Goal: Task Accomplishment & Management: Manage account settings

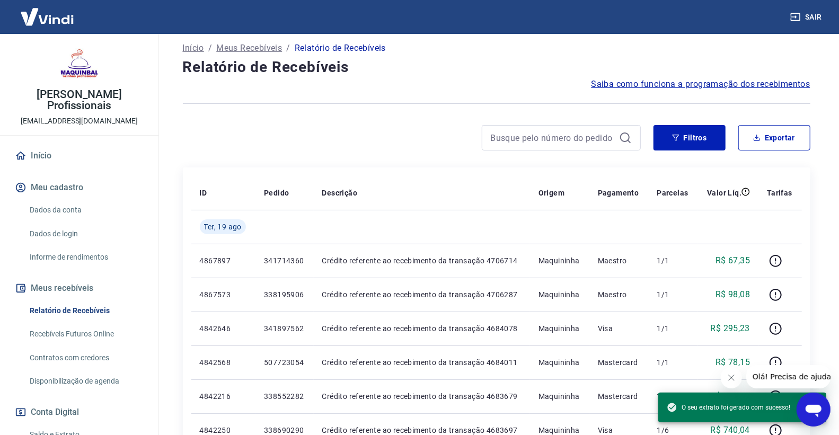
scroll to position [128, 0]
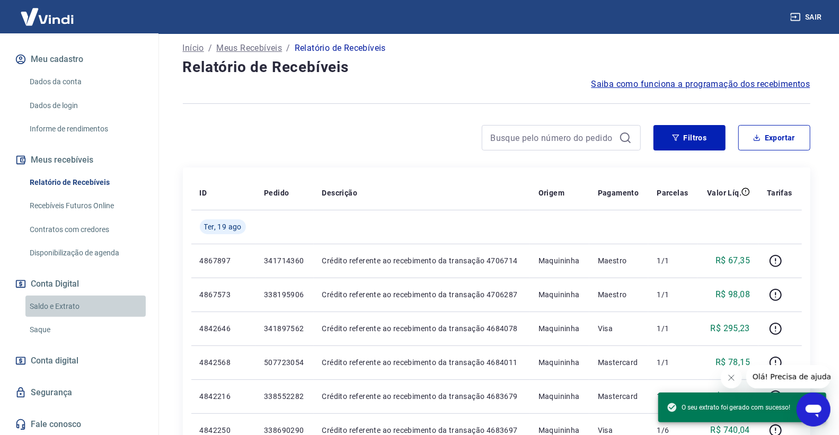
click at [111, 305] on link "Saldo e Extrato" at bounding box center [85, 307] width 120 height 22
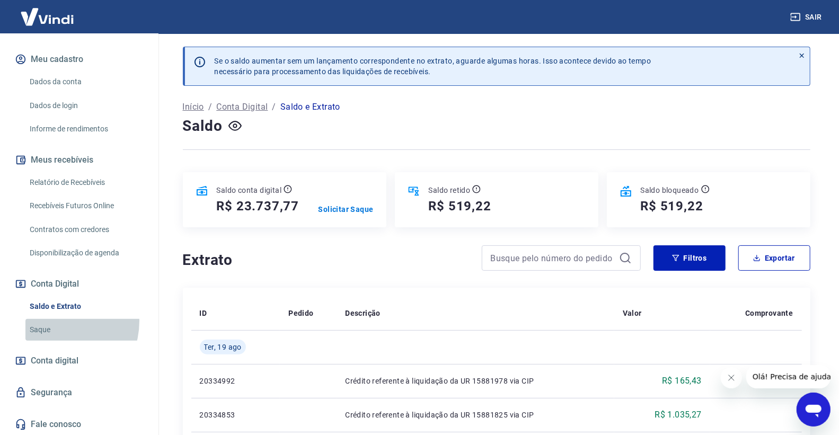
click at [54, 321] on link "Saque" at bounding box center [85, 330] width 120 height 22
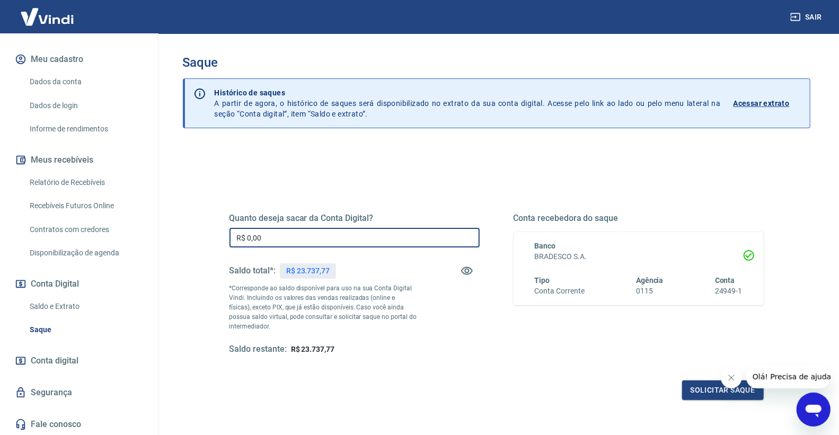
drag, startPoint x: 354, startPoint y: 234, endPoint x: 175, endPoint y: 234, distance: 178.1
click at [175, 234] on div "Saque Histórico de saques A partir de agora, o histórico de saques será disponi…" at bounding box center [496, 240] width 653 height 413
type input "R$ 23.737,77"
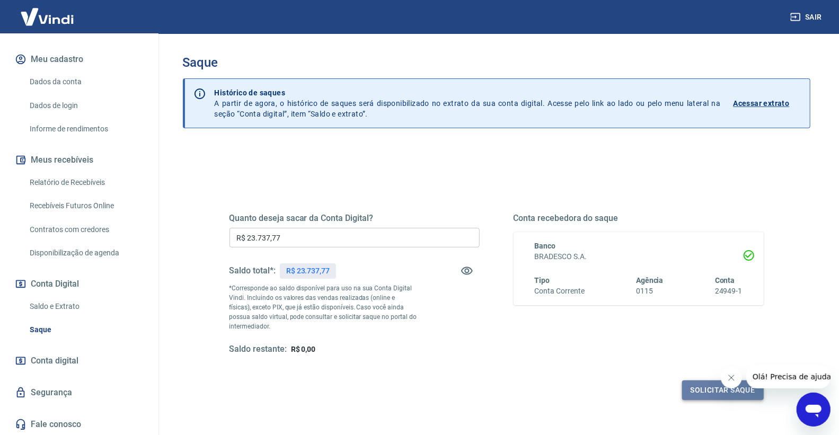
click at [701, 391] on button "Solicitar saque" at bounding box center [723, 391] width 82 height 20
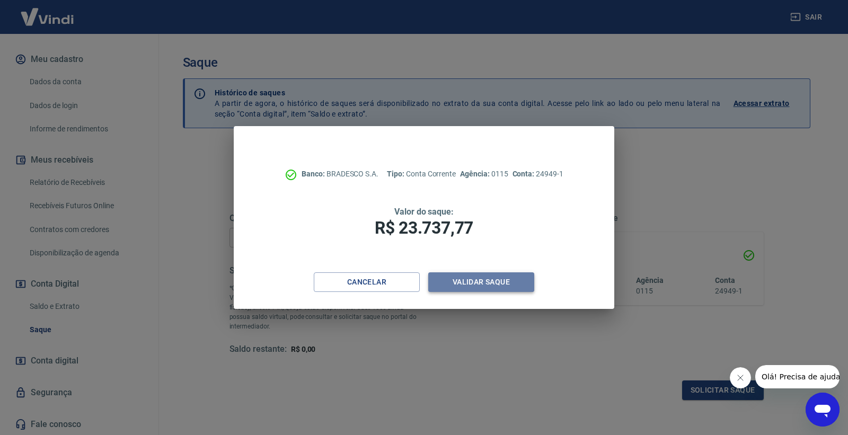
click at [499, 282] on button "Validar saque" at bounding box center [481, 282] width 106 height 20
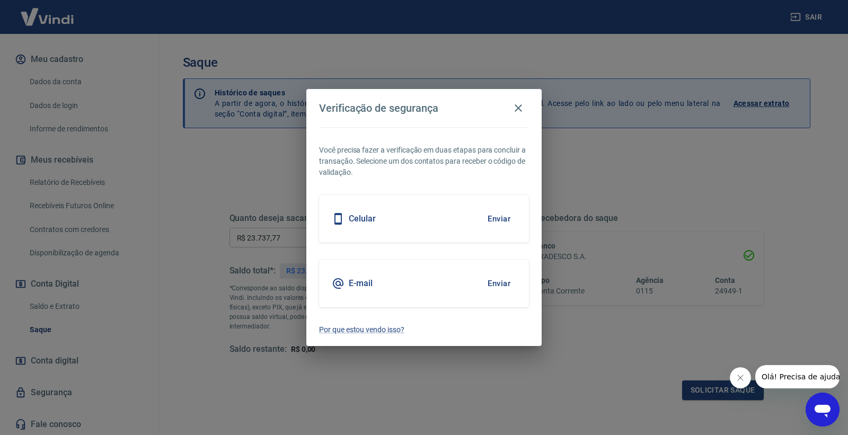
click at [495, 218] on button "Enviar" at bounding box center [499, 219] width 34 height 22
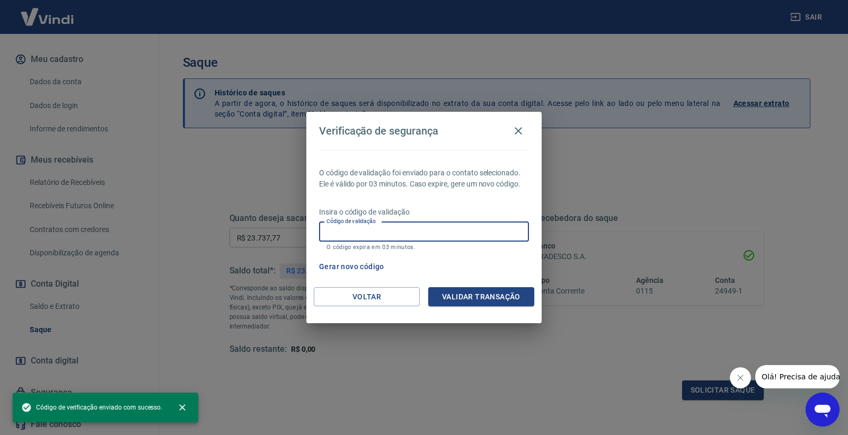
click at [451, 235] on input "Código de validação" at bounding box center [424, 232] width 210 height 20
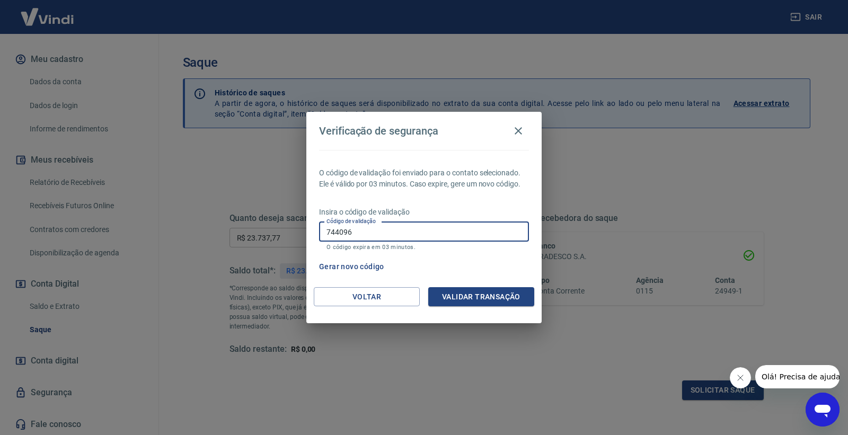
type input "744096"
click at [484, 288] on button "Validar transação" at bounding box center [481, 297] width 106 height 20
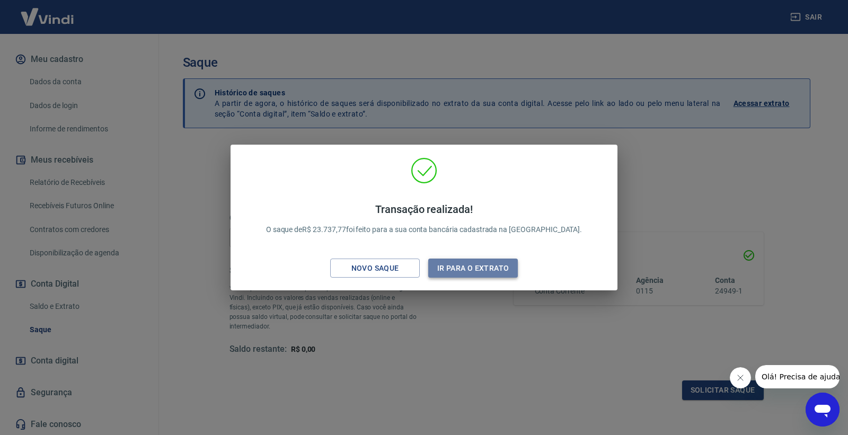
click at [437, 268] on button "Ir para o extrato" at bounding box center [473, 269] width 90 height 20
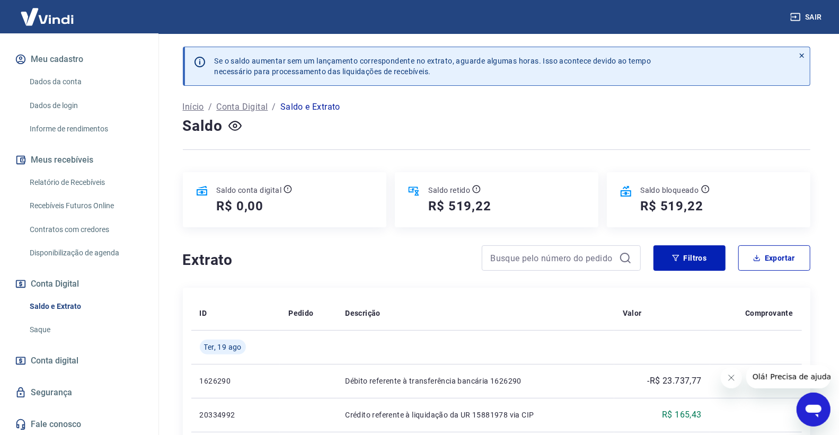
click at [87, 173] on link "Relatório de Recebíveis" at bounding box center [85, 183] width 120 height 22
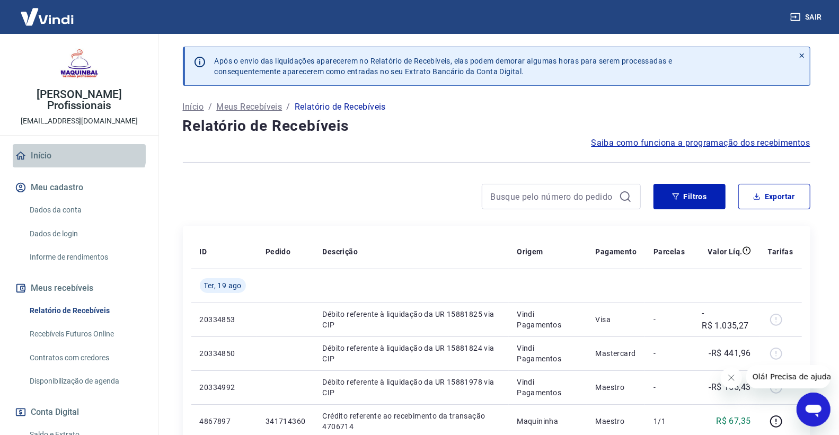
click at [78, 148] on link "Início" at bounding box center [79, 155] width 133 height 23
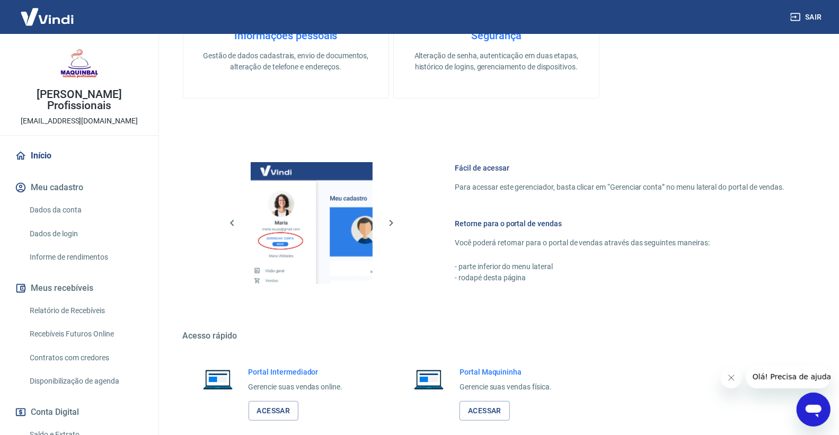
scroll to position [353, 0]
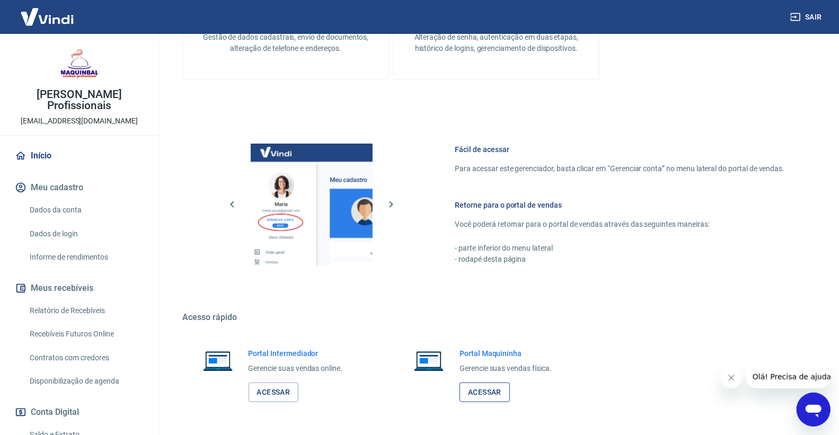
click at [479, 390] on link "Acessar" at bounding box center [485, 393] width 50 height 20
click at [272, 390] on link "Acessar" at bounding box center [274, 393] width 50 height 20
click at [92, 311] on link "Relatório de Recebíveis" at bounding box center [85, 311] width 120 height 22
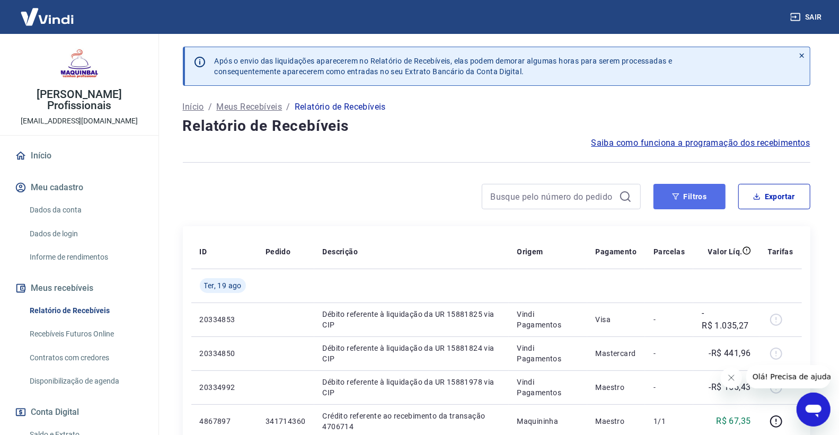
click at [660, 209] on button "Filtros" at bounding box center [690, 196] width 72 height 25
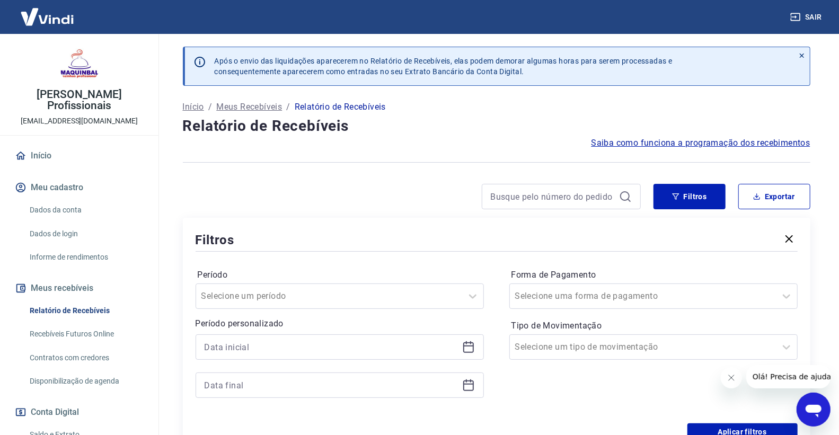
click at [468, 348] on icon at bounding box center [468, 347] width 13 height 13
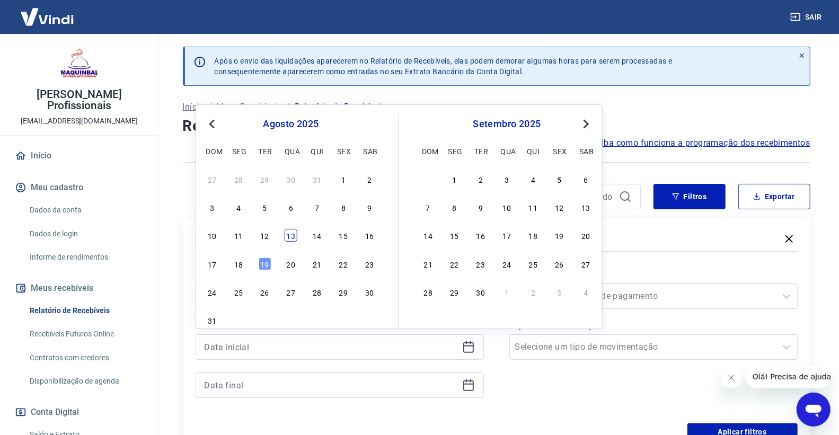
click at [290, 233] on div "13" at bounding box center [291, 235] width 13 height 13
type input "[DATE]"
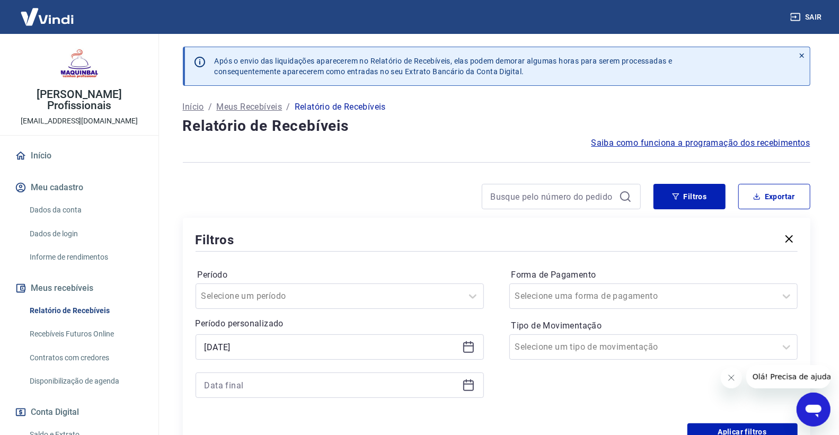
click at [473, 382] on icon at bounding box center [468, 385] width 13 height 13
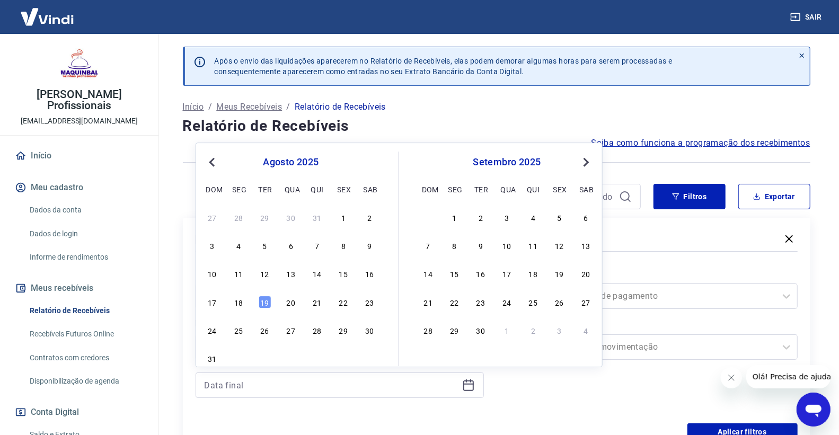
click at [298, 276] on div "10 11 12 13 14 15 16" at bounding box center [291, 273] width 173 height 15
click at [295, 274] on div "13" at bounding box center [291, 274] width 13 height 13
type input "[DATE]"
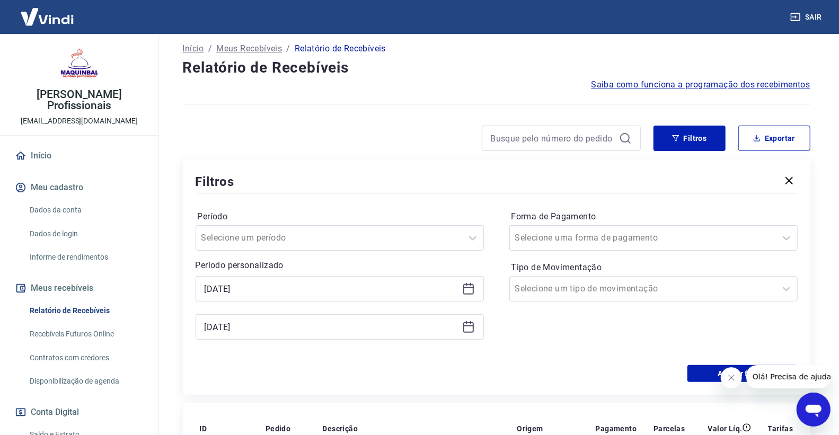
scroll to position [59, 0]
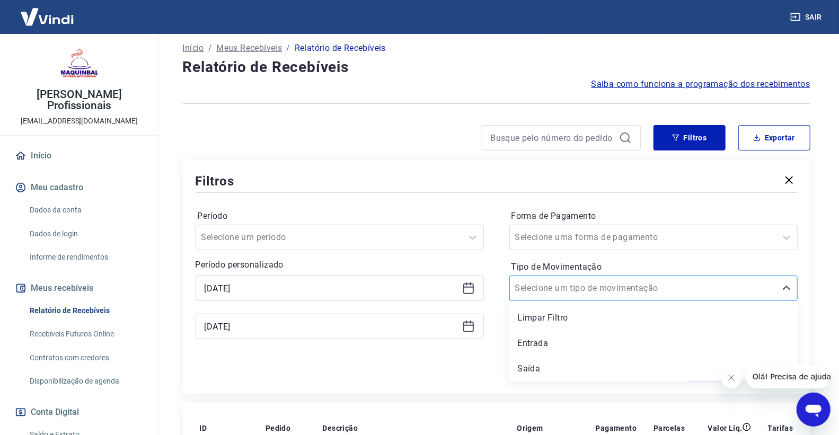
click at [640, 278] on div "Selecione um tipo de movimentação" at bounding box center [653, 288] width 288 height 25
click at [602, 352] on div "Entrada" at bounding box center [653, 343] width 288 height 21
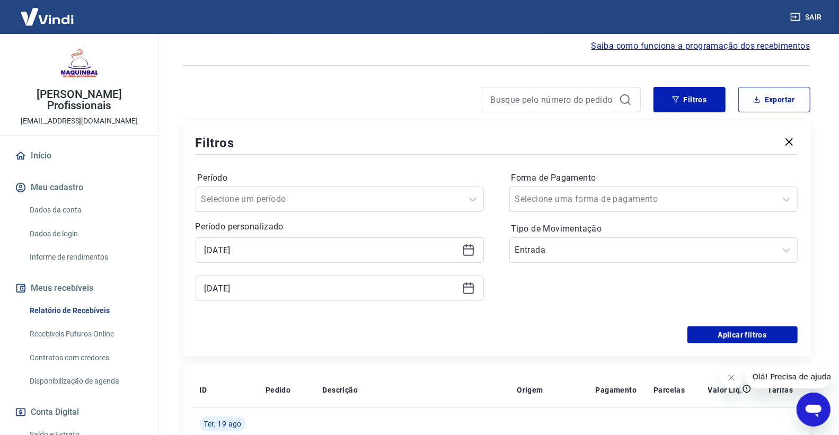
scroll to position [118, 0]
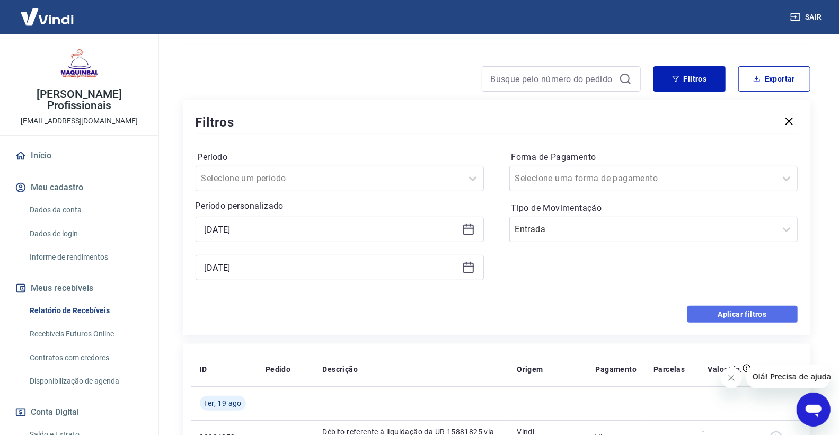
click at [695, 307] on button "Aplicar filtros" at bounding box center [742, 314] width 110 height 17
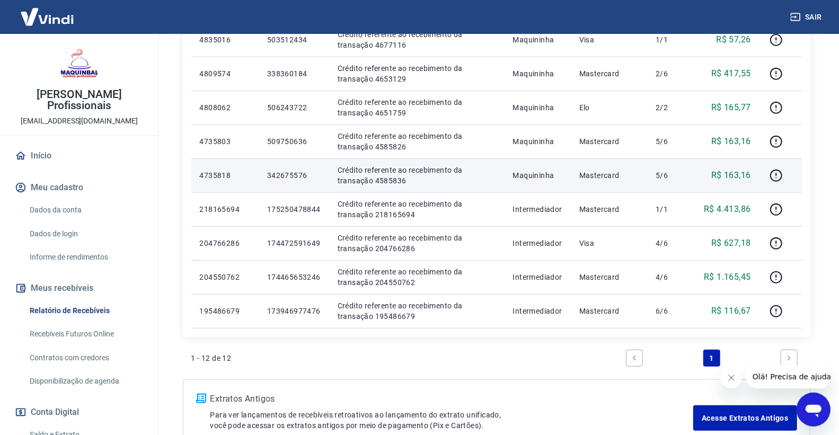
scroll to position [235, 0]
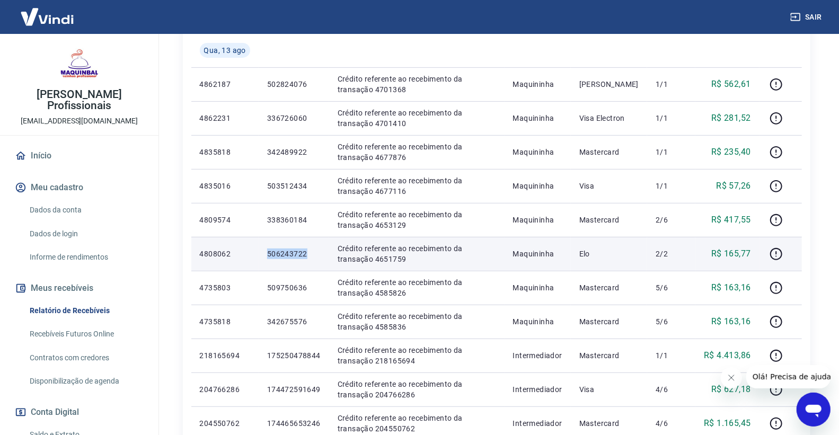
drag, startPoint x: 261, startPoint y: 256, endPoint x: 324, endPoint y: 253, distance: 63.2
click at [324, 253] on td "506243722" at bounding box center [294, 254] width 70 height 34
copy p "506243722"
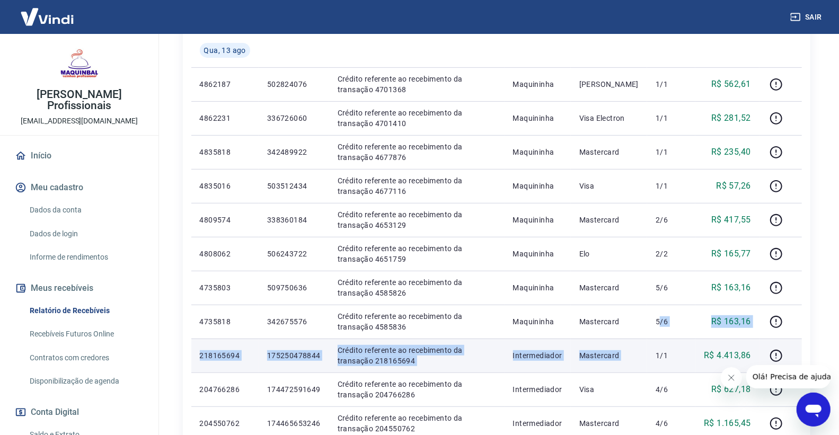
drag, startPoint x: 659, startPoint y: 318, endPoint x: 650, endPoint y: 369, distance: 51.7
click at [651, 361] on tbody "[DATE] 4862187 502824076 Crédito referente ao recebimento da transação 4701368 …" at bounding box center [496, 253] width 611 height 441
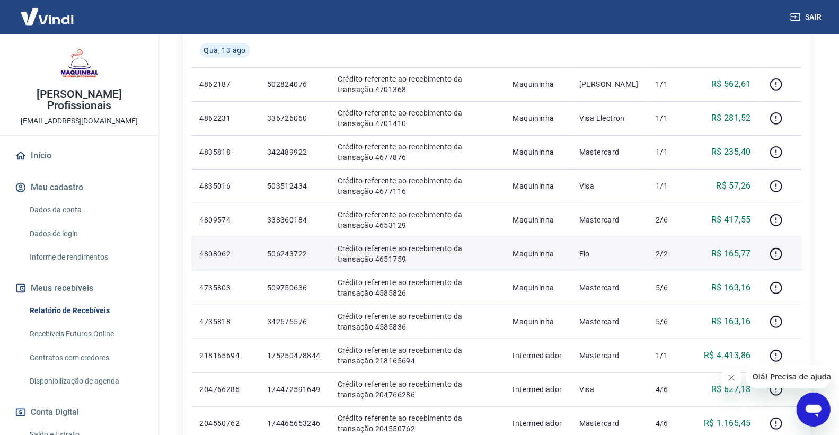
click at [588, 255] on td "Elo" at bounding box center [609, 254] width 76 height 34
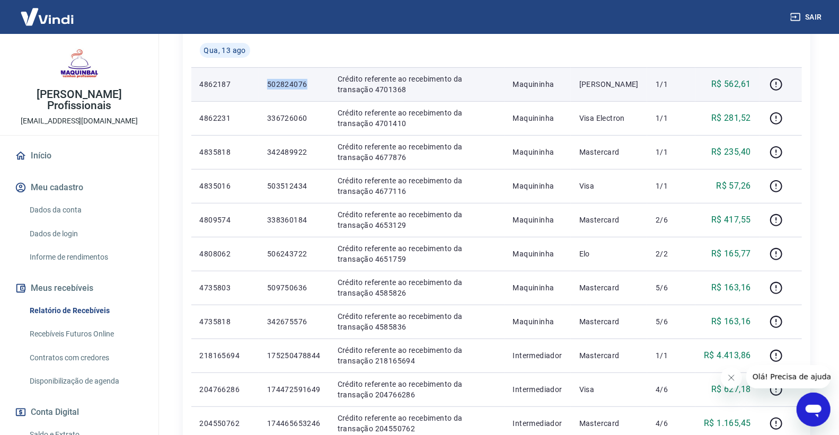
drag, startPoint x: 258, startPoint y: 81, endPoint x: 306, endPoint y: 81, distance: 47.7
click at [306, 81] on td "502824076" at bounding box center [294, 84] width 70 height 34
copy p "502824076"
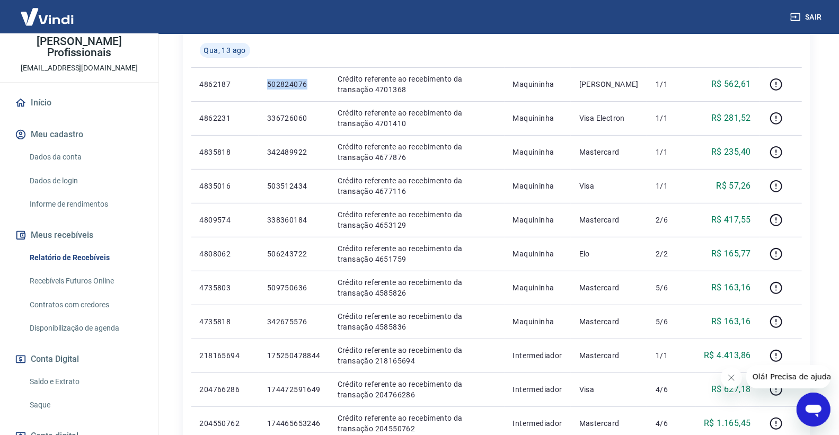
scroll to position [128, 0]
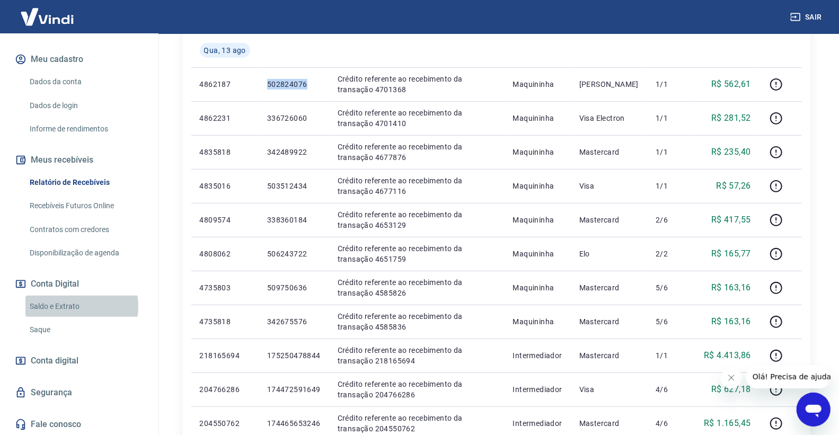
click at [70, 306] on link "Saldo e Extrato" at bounding box center [85, 307] width 120 height 22
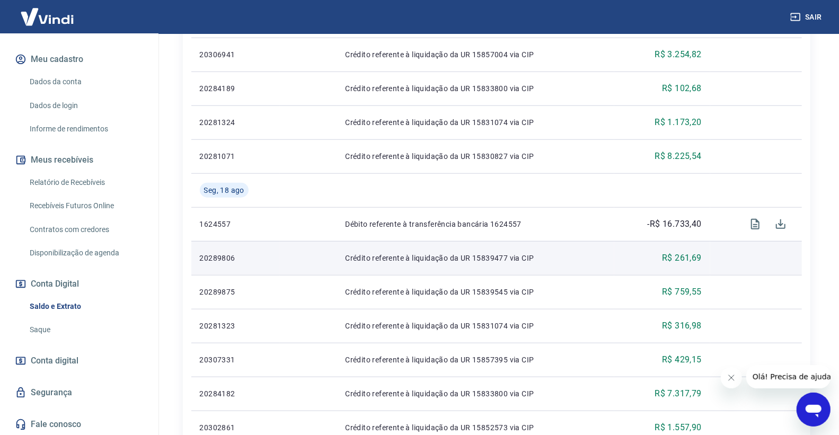
scroll to position [571, 0]
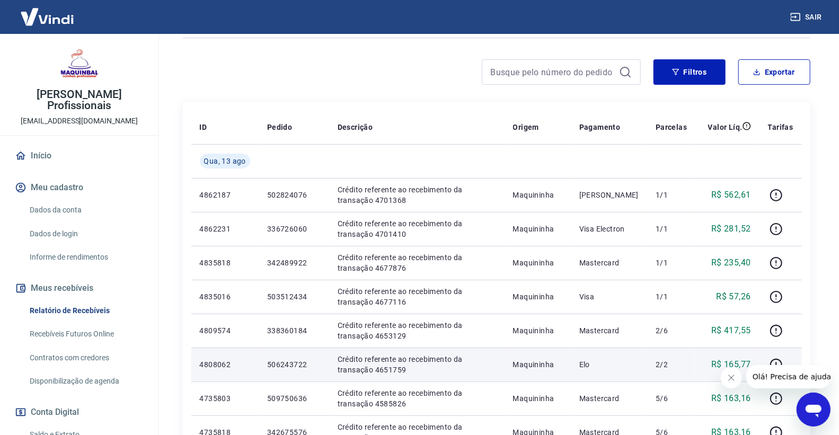
scroll to position [59, 0]
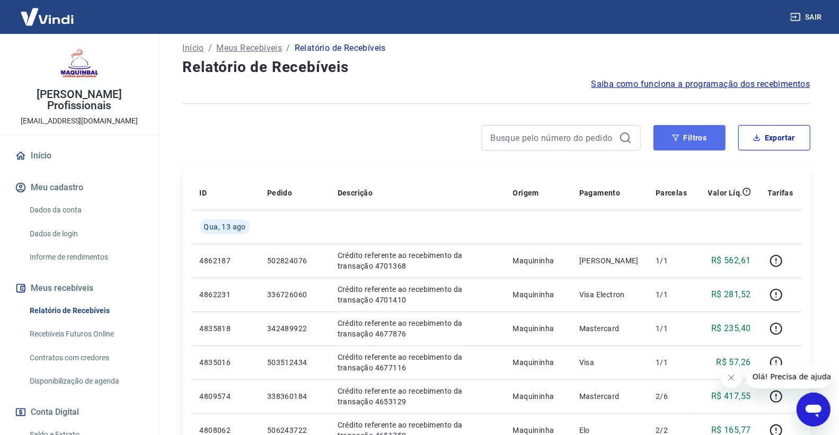
click at [684, 142] on button "Filtros" at bounding box center [690, 137] width 72 height 25
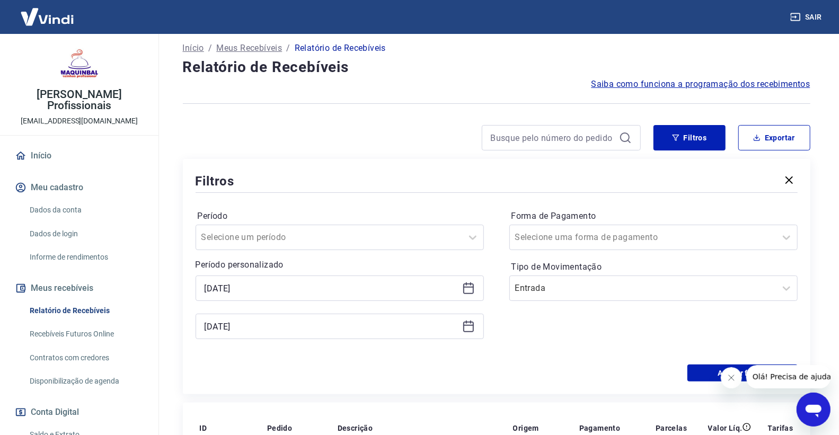
click at [467, 288] on icon at bounding box center [468, 288] width 13 height 13
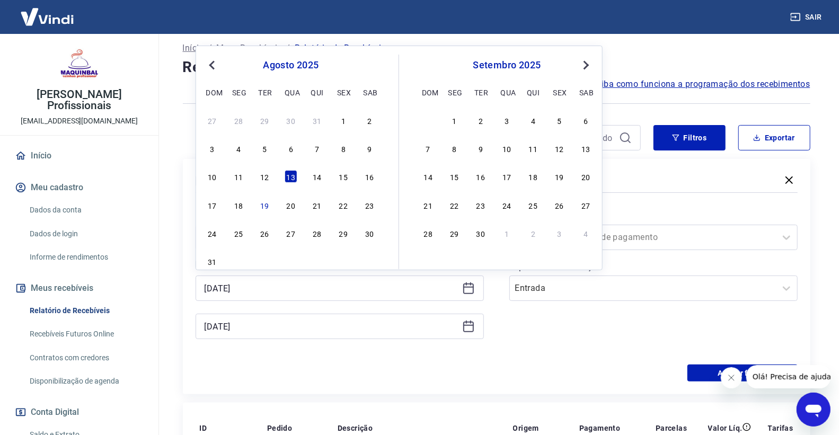
click at [207, 65] on button "Previous Month" at bounding box center [212, 65] width 13 height 13
click at [312, 178] on div "17" at bounding box center [317, 176] width 13 height 13
type input "17/07/2025"
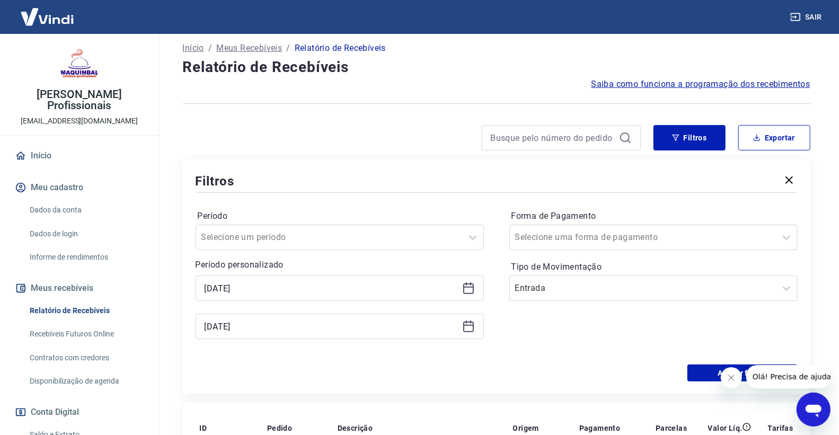
click at [465, 329] on icon at bounding box center [468, 326] width 13 height 13
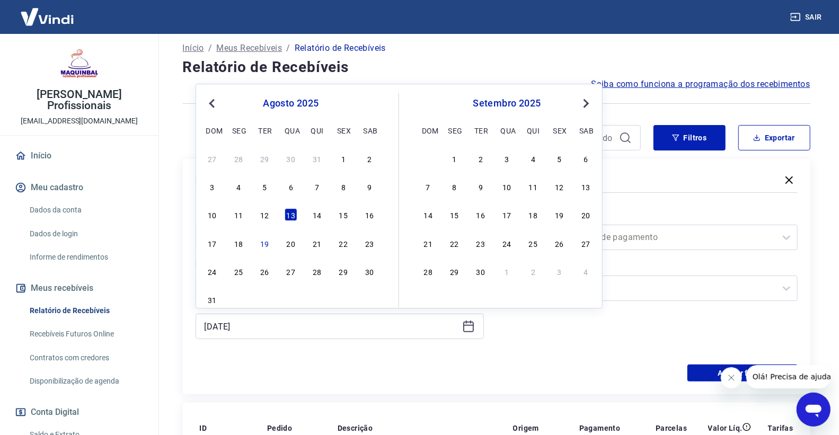
click at [207, 103] on button "Previous Month" at bounding box center [212, 103] width 13 height 13
click at [312, 218] on div "17" at bounding box center [317, 215] width 13 height 13
type input "17/07/2025"
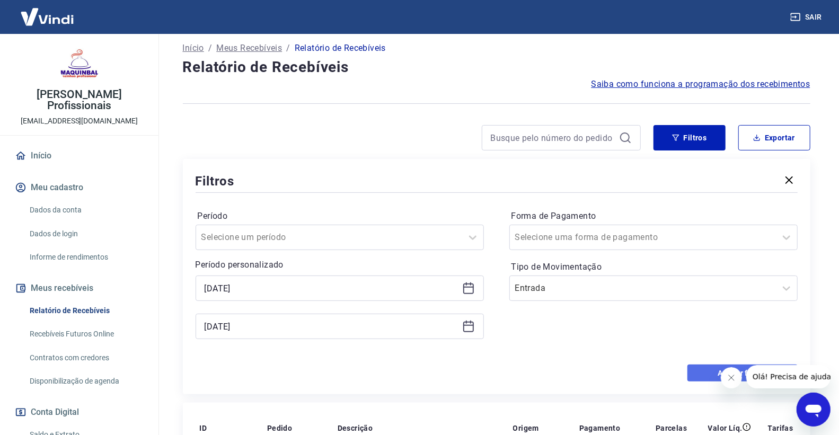
click at [690, 377] on button "Aplicar filtros" at bounding box center [742, 373] width 110 height 17
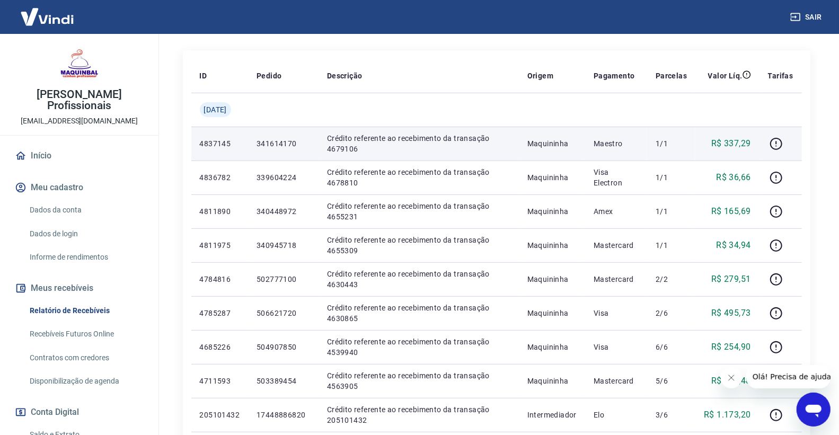
scroll to position [176, 0]
